Goal: Register for event/course

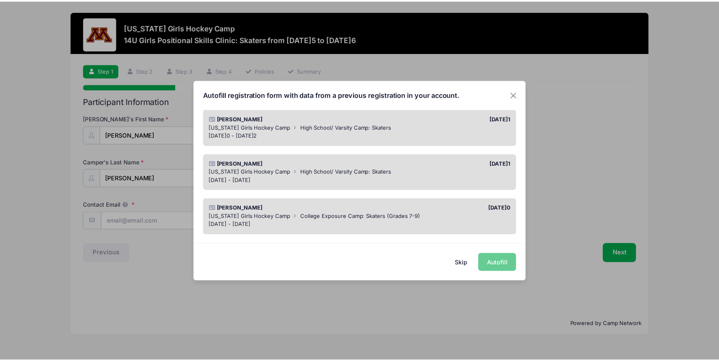
scroll to position [131, 0]
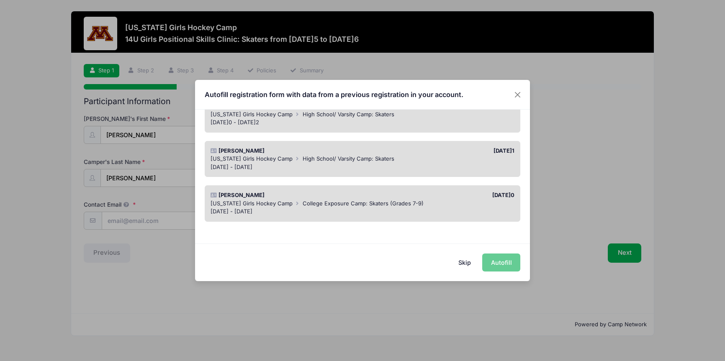
click at [464, 263] on button "Skip" at bounding box center [465, 263] width 30 height 18
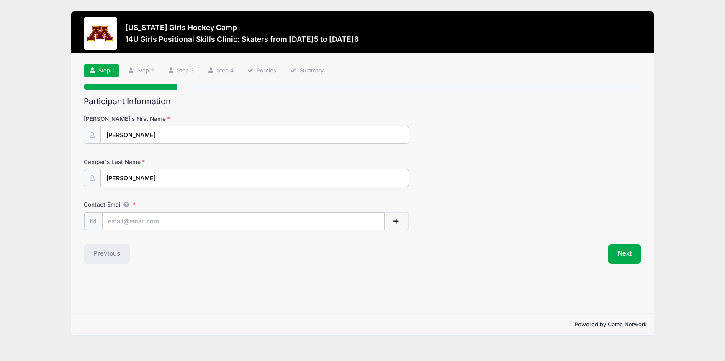
click at [164, 225] on input "Contact Email" at bounding box center [243, 221] width 283 height 18
type input "[EMAIL_ADDRESS][DOMAIN_NAME]"
click at [619, 254] on button "Next" at bounding box center [625, 253] width 34 height 19
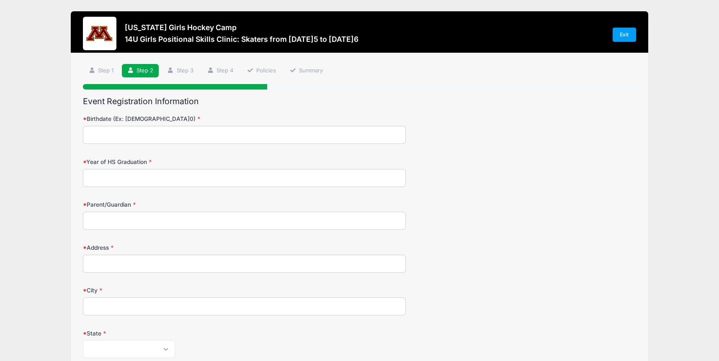
click at [132, 129] on input "Birthdate (Ex: 01/05/2000)" at bounding box center [244, 135] width 322 height 18
type input "09/19/2012"
type input "2031"
type input "Andi Jones"
type input "1487 162nd Ave NW"
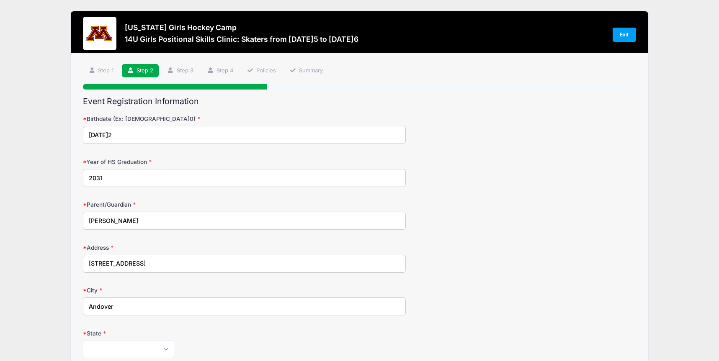
type input "Andover"
select select "MN"
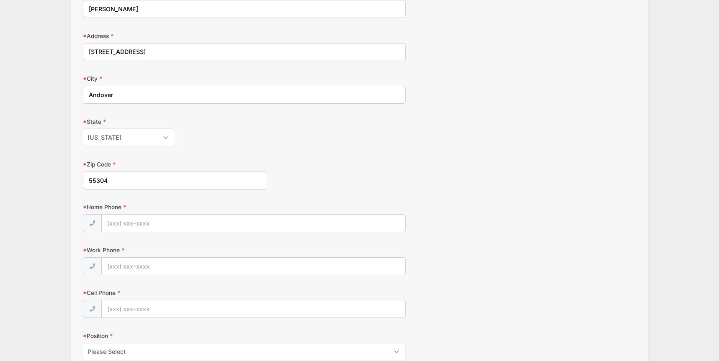
type input "55304"
type input "(763) 767-1373"
type input "(262) 960-0448"
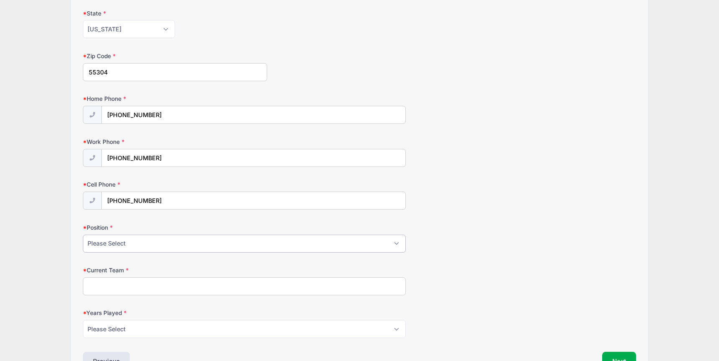
scroll to position [374, 0]
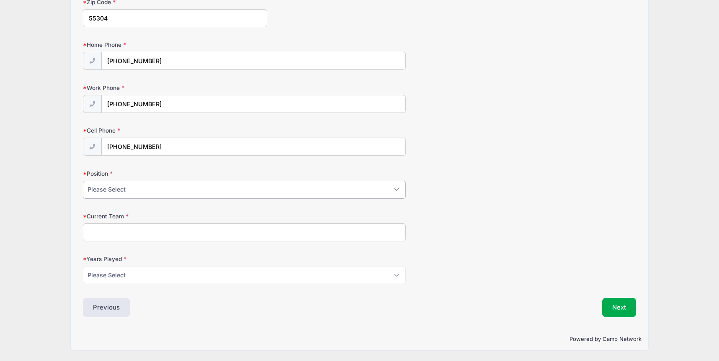
select select "Defense"
click option "Defense" at bounding box center [0, 0] width 0 height 0
click at [108, 234] on input "Current Team" at bounding box center [244, 233] width 322 height 18
type input "MN Elite North"
click at [83, 266] on select "Please Select 1 2 3 4 5 6 7 8 9 10 11 12 13 14 15" at bounding box center [244, 275] width 322 height 18
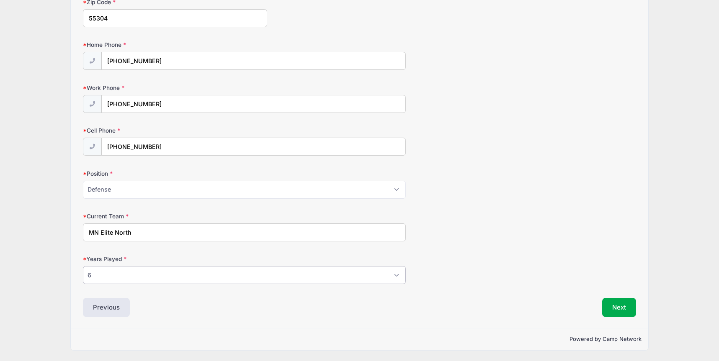
click option "6" at bounding box center [0, 0] width 0 height 0
click at [83, 266] on select "Please Select 1 2 3 4 5 6 7 8 9 10 11 12 13 14 15" at bounding box center [244, 275] width 322 height 18
select select "8"
click option "8" at bounding box center [0, 0] width 0 height 0
click at [622, 308] on button "Next" at bounding box center [619, 307] width 34 height 19
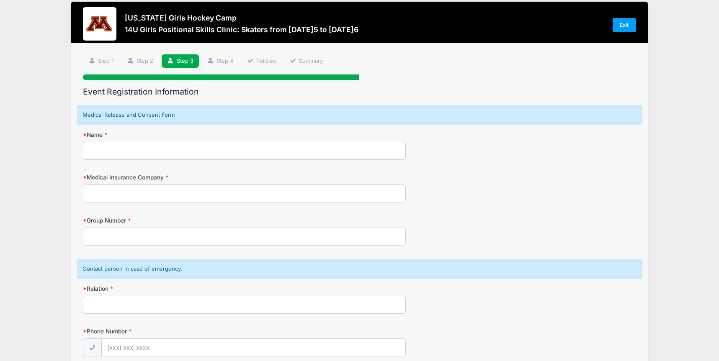
scroll to position [0, 0]
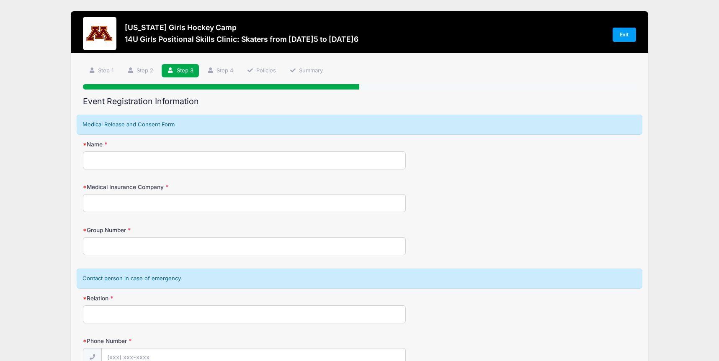
click at [151, 163] on input "Name" at bounding box center [244, 161] width 322 height 18
type input "Andrea Jones"
type input "UnitedHealth Care"
type input "2629600448"
click at [159, 251] on input "Group Number" at bounding box center [244, 246] width 322 height 18
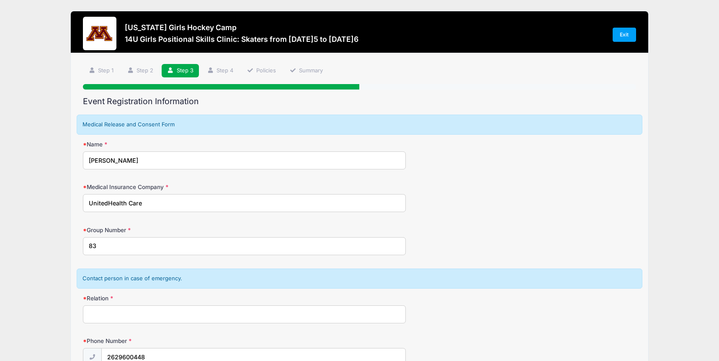
type input "8"
type input "168504"
drag, startPoint x: 147, startPoint y: 162, endPoint x: -15, endPoint y: 160, distance: 162.5
click at [83, 160] on input "Andrea Jones" at bounding box center [244, 161] width 322 height 18
type input "Courtney Jones"
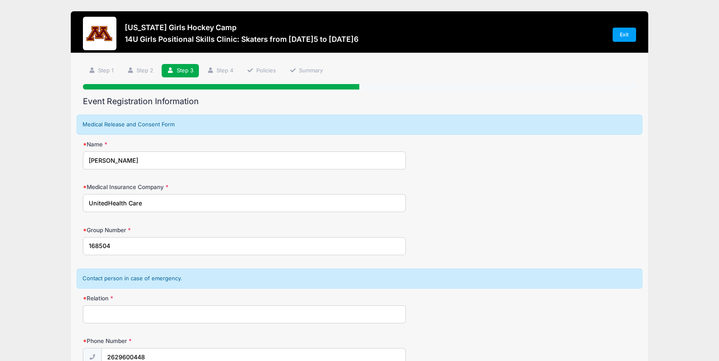
click at [121, 313] on input "Relation" at bounding box center [244, 315] width 322 height 18
type input "Mother"
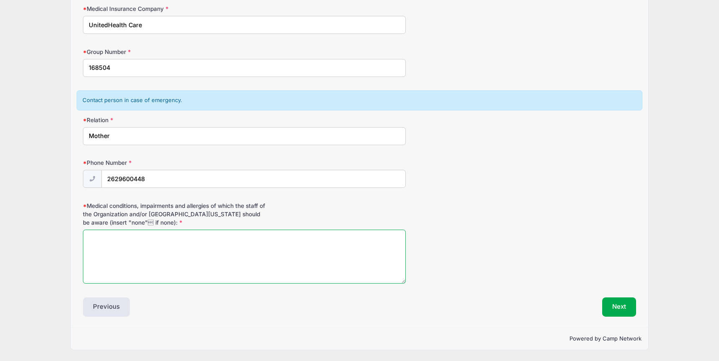
scroll to position [178, 0]
click at [155, 247] on textarea "Medical conditions, impairments and allergies of which the staff of the Organiz…" at bounding box center [244, 257] width 322 height 54
type textarea "N/A"
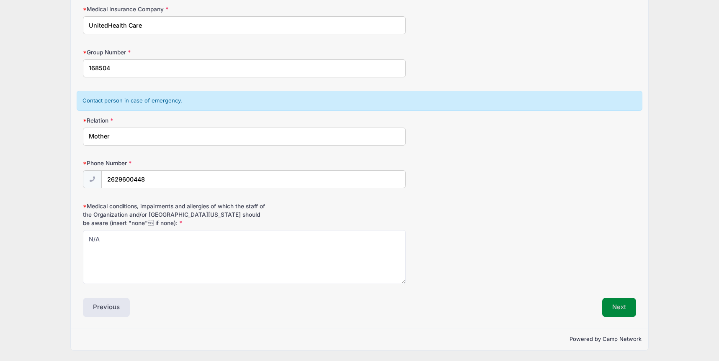
drag, startPoint x: 613, startPoint y: 305, endPoint x: 610, endPoint y: 302, distance: 4.5
click at [613, 306] on button "Next" at bounding box center [619, 307] width 34 height 19
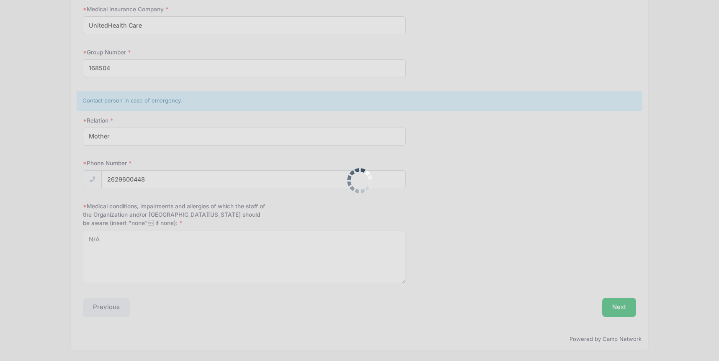
scroll to position [0, 0]
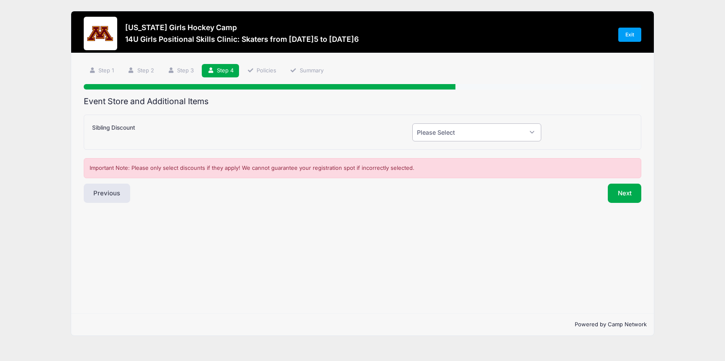
select select "0"
click option "No" at bounding box center [0, 0] width 0 height 0
click at [621, 196] on button "Next" at bounding box center [625, 193] width 34 height 19
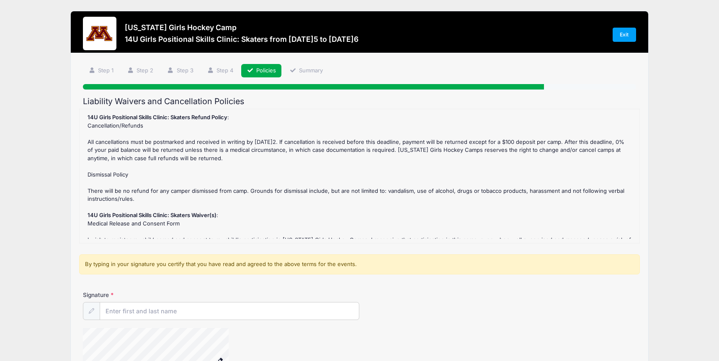
scroll to position [128, 0]
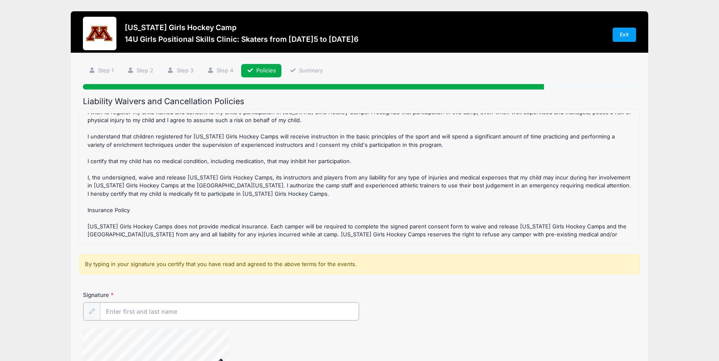
click at [151, 311] on input "Signature" at bounding box center [229, 312] width 259 height 18
click at [90, 317] on div at bounding box center [91, 311] width 17 height 18
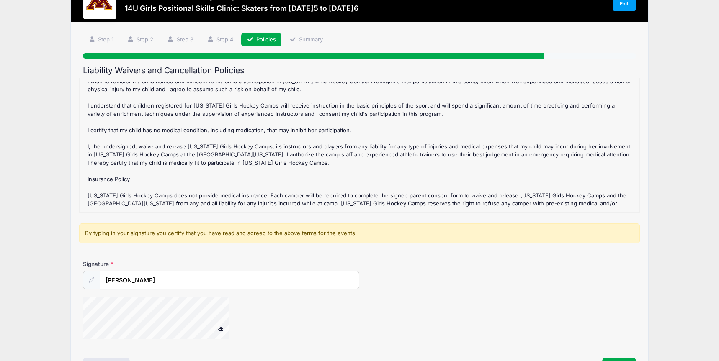
scroll to position [91, 0]
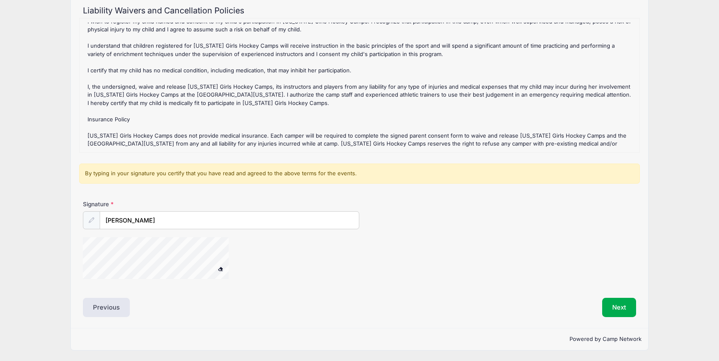
click at [221, 268] on span at bounding box center [220, 269] width 6 height 5
click at [267, 223] on input "Andrea Jones" at bounding box center [229, 221] width 259 height 18
click at [213, 265] on button at bounding box center [220, 270] width 15 height 10
click at [617, 313] on button "Next" at bounding box center [619, 307] width 34 height 19
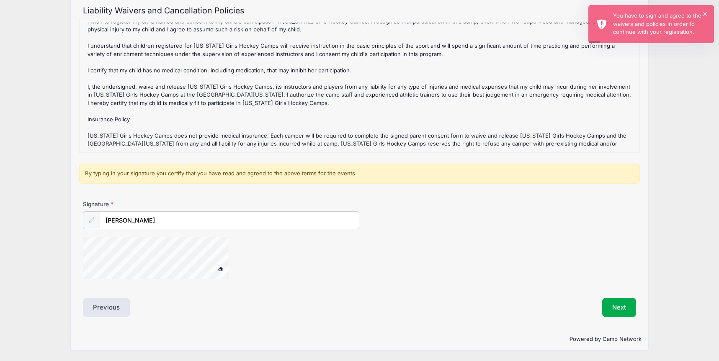
click at [91, 224] on div at bounding box center [91, 220] width 17 height 18
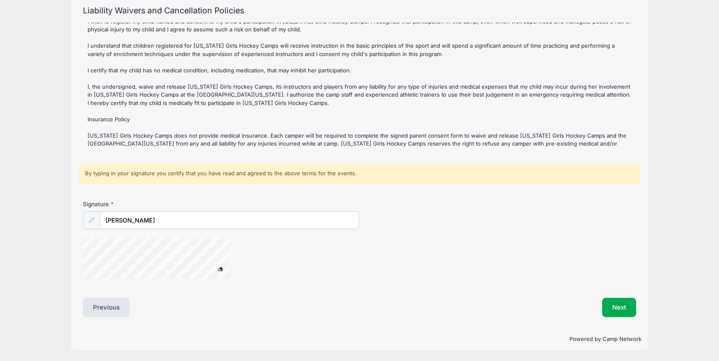
click at [219, 268] on span at bounding box center [220, 269] width 6 height 5
click at [113, 223] on input "Andrea Jones" at bounding box center [229, 221] width 259 height 18
click at [90, 222] on icon at bounding box center [91, 220] width 5 height 5
drag, startPoint x: 159, startPoint y: 222, endPoint x: 50, endPoint y: 211, distance: 108.9
click at [100, 212] on input "Andrea Jones" at bounding box center [229, 221] width 259 height 18
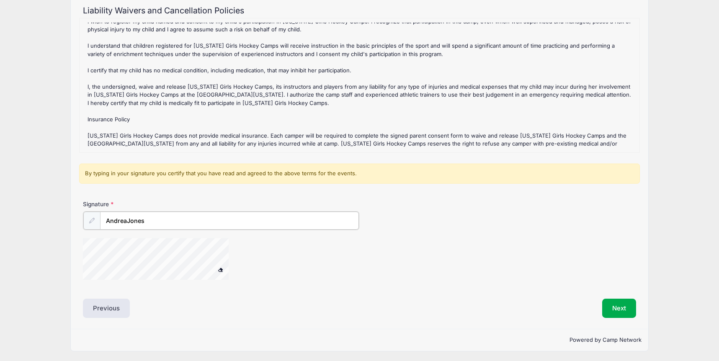
type input "AndreaJones"
click at [213, 264] on button at bounding box center [220, 269] width 15 height 10
click at [625, 305] on button "Next" at bounding box center [619, 307] width 34 height 19
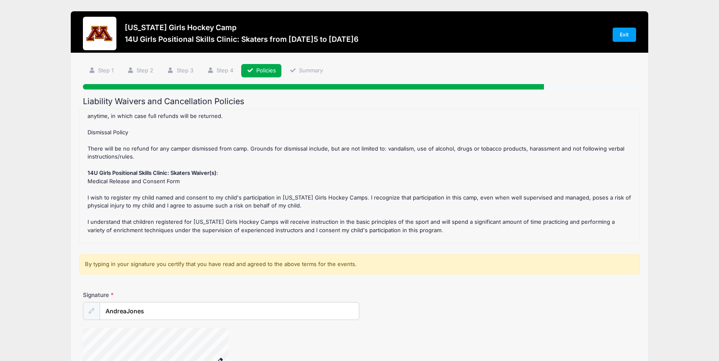
scroll to position [0, 0]
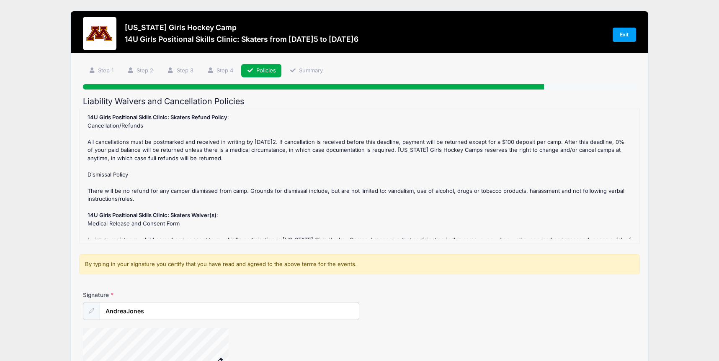
click at [182, 214] on strong "14U Girls Positional Skills Clinic: Skaters Waiver(s)" at bounding box center [152, 215] width 129 height 7
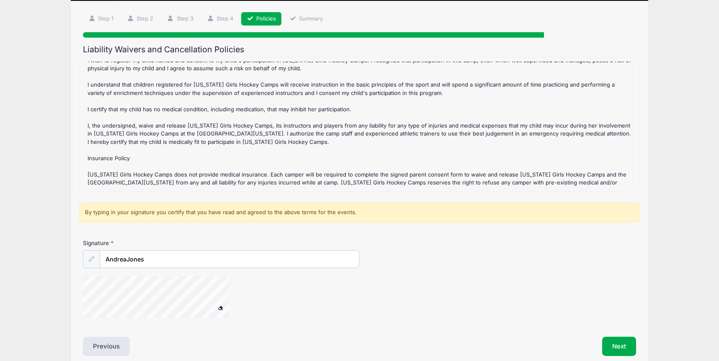
scroll to position [91, 0]
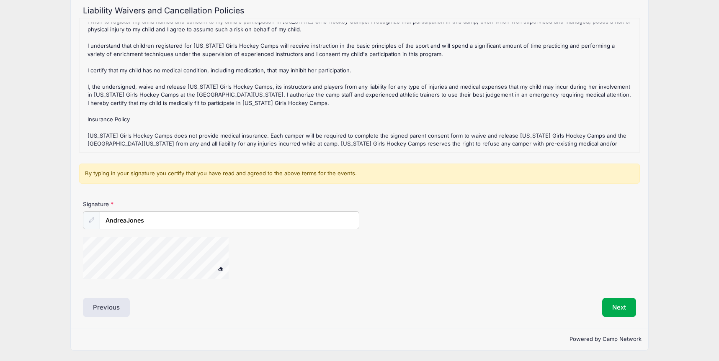
click at [92, 221] on icon at bounding box center [91, 220] width 5 height 5
click at [126, 220] on input "AndreaJones" at bounding box center [229, 221] width 259 height 18
type input "Andrea Jones"
click at [219, 270] on span at bounding box center [220, 269] width 6 height 5
click at [220, 270] on span at bounding box center [220, 269] width 6 height 5
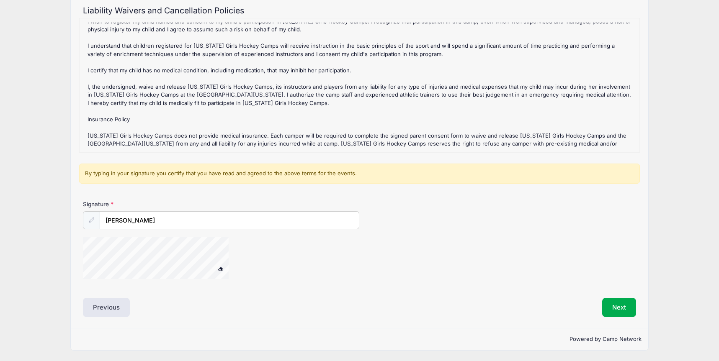
click at [220, 270] on span at bounding box center [220, 269] width 6 height 5
drag, startPoint x: 149, startPoint y: 221, endPoint x: 230, endPoint y: 221, distance: 80.4
click at [149, 221] on input "Andrea Jones" at bounding box center [229, 221] width 259 height 18
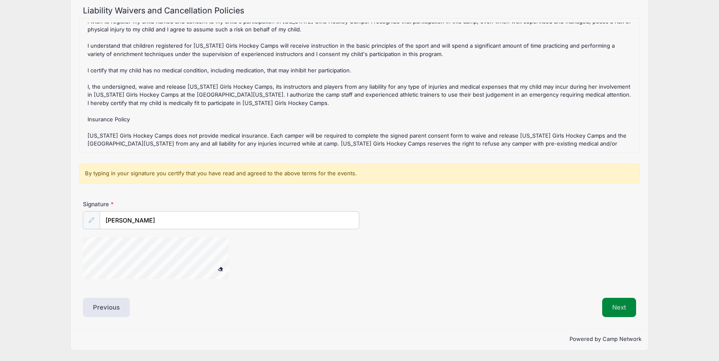
click at [622, 304] on button "Next" at bounding box center [619, 307] width 34 height 19
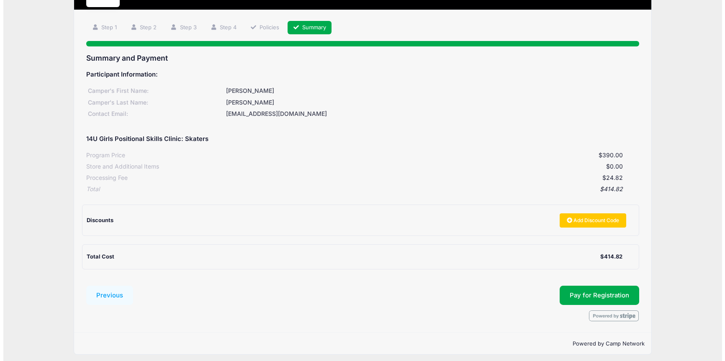
scroll to position [48, 0]
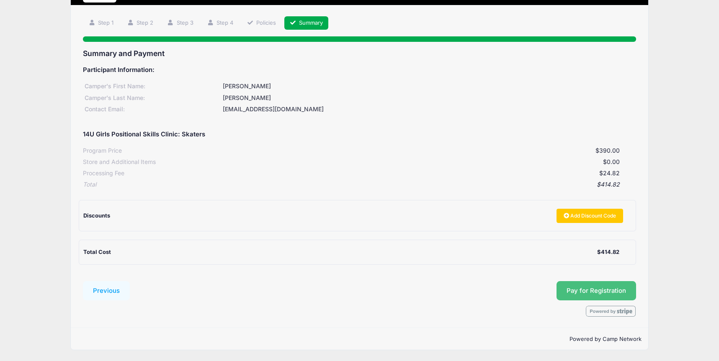
click at [598, 292] on button "Pay for Registration" at bounding box center [596, 290] width 80 height 19
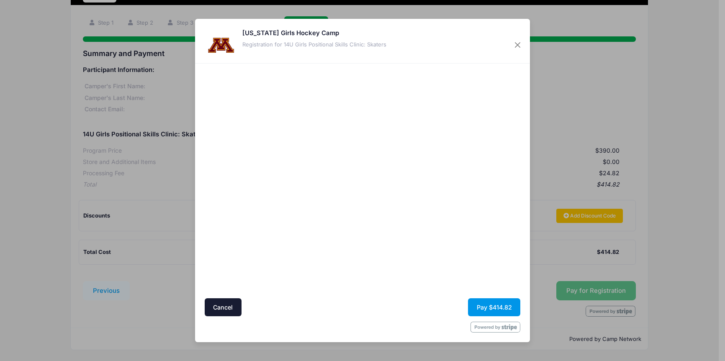
click at [478, 306] on button "Pay $414.82" at bounding box center [494, 308] width 52 height 18
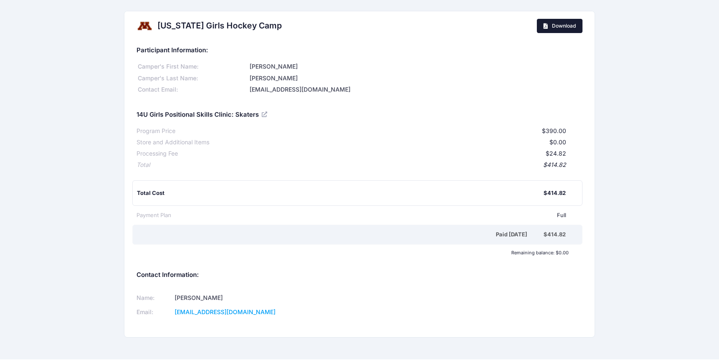
click at [563, 28] on span "Download" at bounding box center [564, 26] width 24 height 6
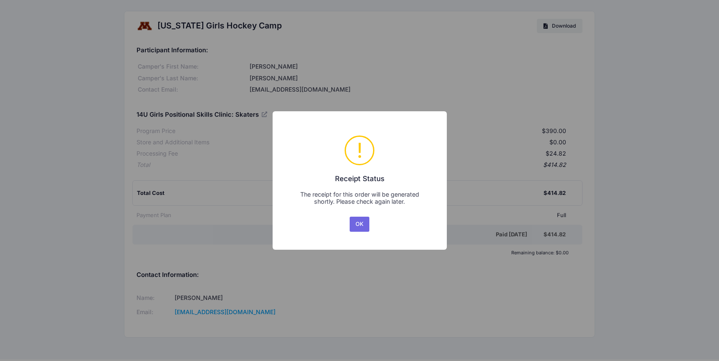
click at [374, 77] on div "× ! Receipt Status The receipt for this order will be generated shortly. Please…" at bounding box center [359, 180] width 719 height 361
